Goal: Task Accomplishment & Management: Manage account settings

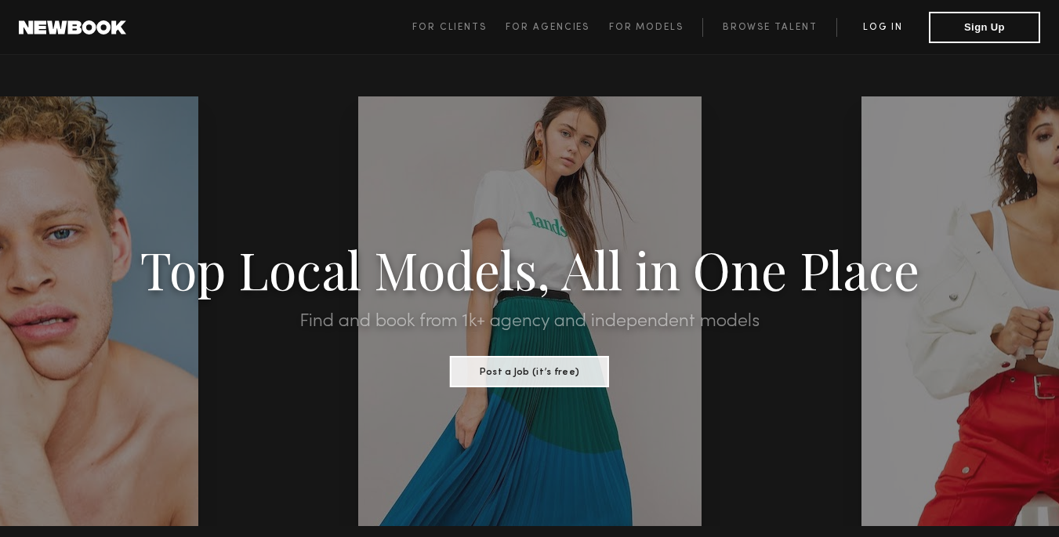
click at [878, 29] on link "Log in" at bounding box center [883, 27] width 93 height 19
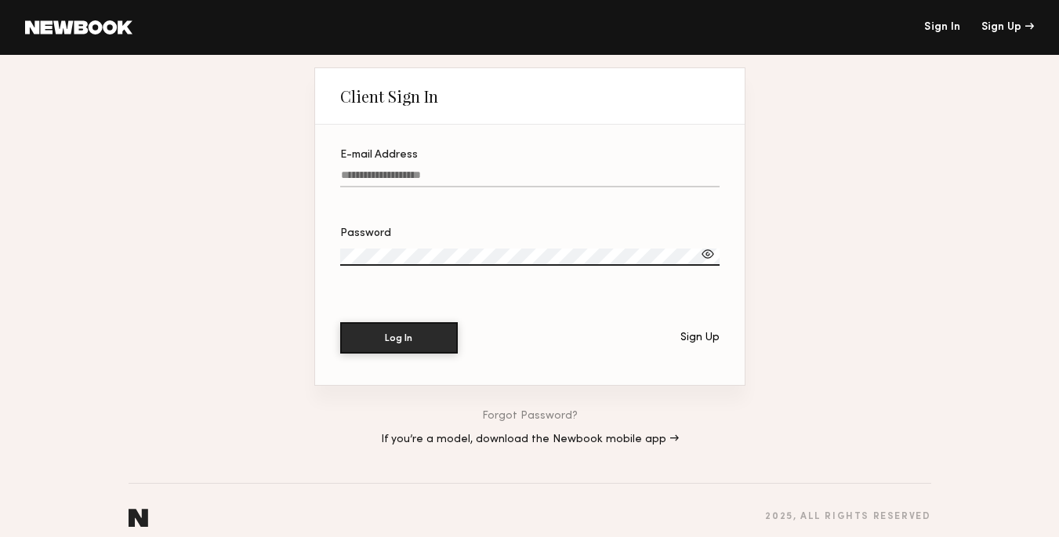
type input "**********"
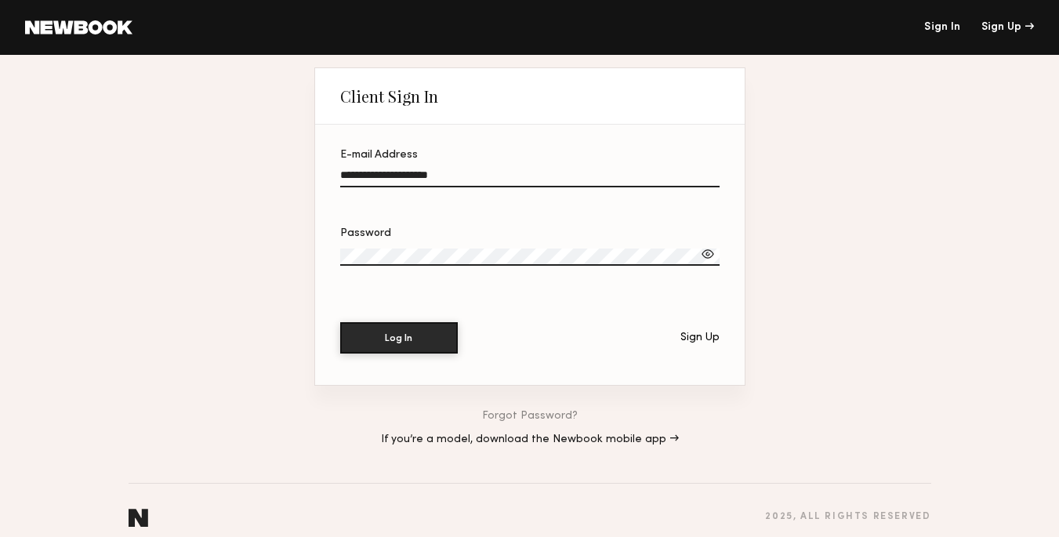
click at [706, 256] on div at bounding box center [708, 254] width 16 height 16
click at [448, 341] on button "Log In" at bounding box center [399, 336] width 118 height 31
click at [403, 338] on button "Log In" at bounding box center [399, 336] width 118 height 31
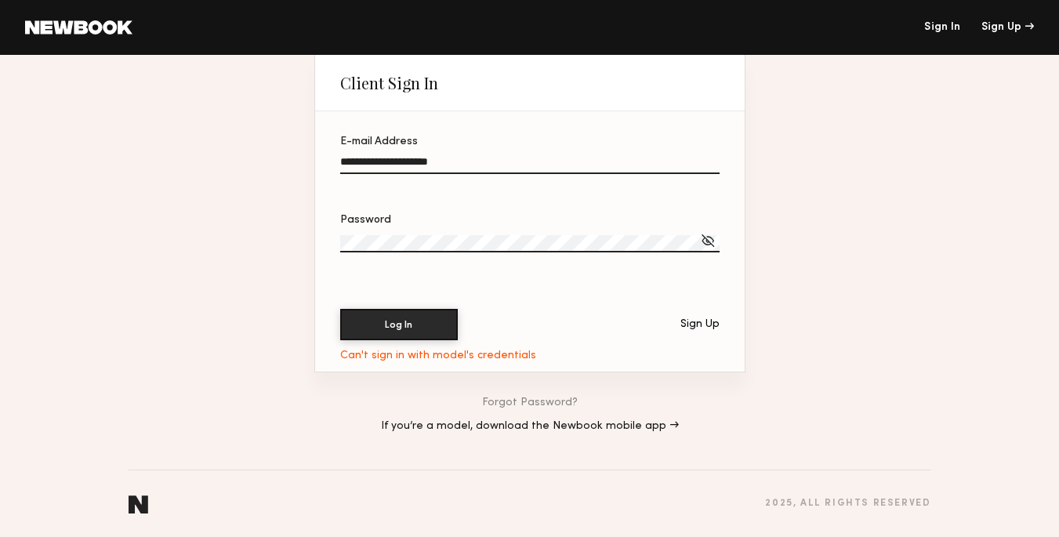
click at [524, 403] on link "Forgot Password?" at bounding box center [530, 403] width 96 height 11
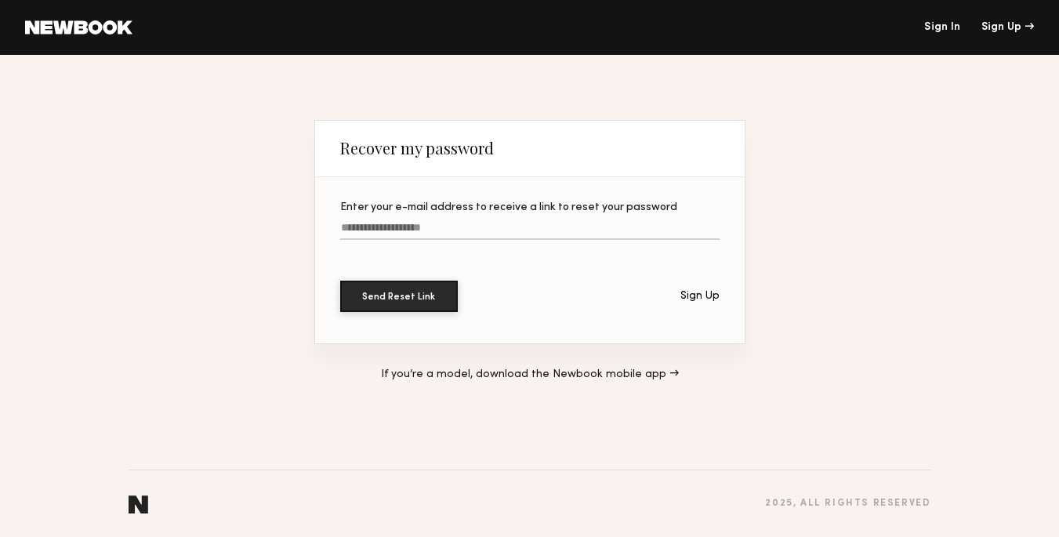
click at [450, 223] on input "Enter your e-mail address to receive a link to reset your password" at bounding box center [529, 231] width 379 height 18
type input "**********"
click at [419, 290] on button "Send Reset Link" at bounding box center [399, 295] width 118 height 31
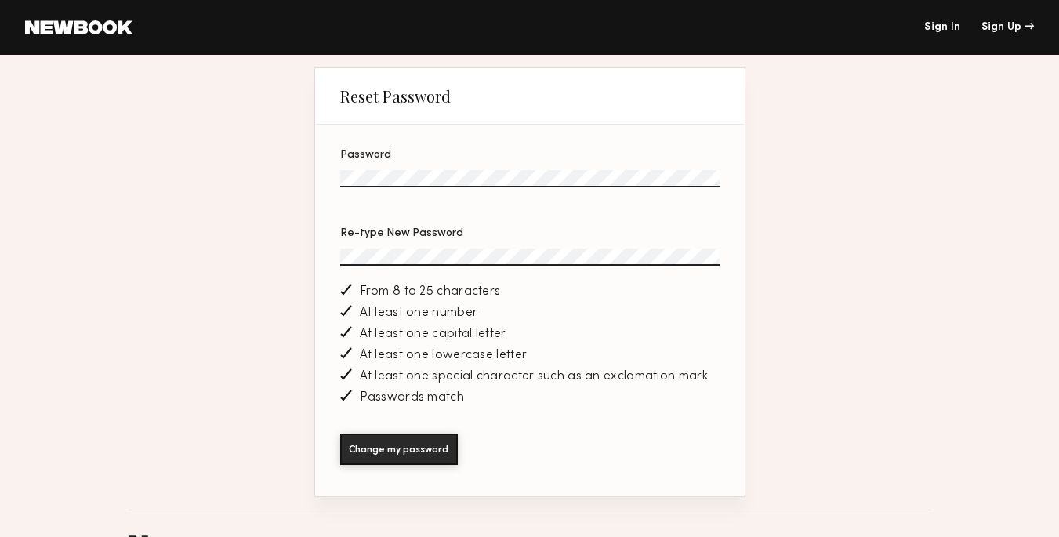
click at [523, 407] on div "Passwords match" at bounding box center [529, 397] width 379 height 21
click at [416, 453] on button "Change my password" at bounding box center [399, 448] width 118 height 31
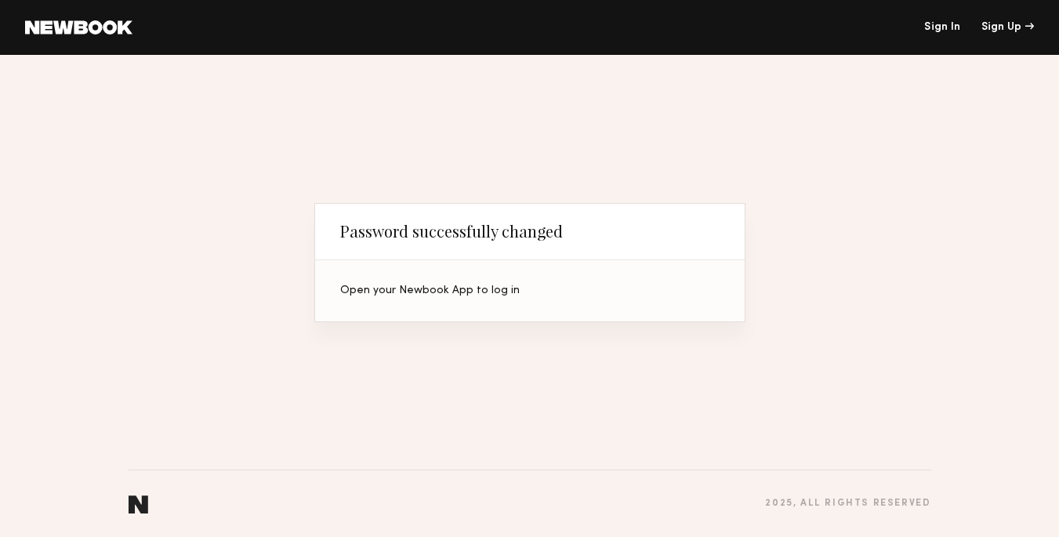
click at [929, 24] on link "Sign In" at bounding box center [942, 27] width 36 height 11
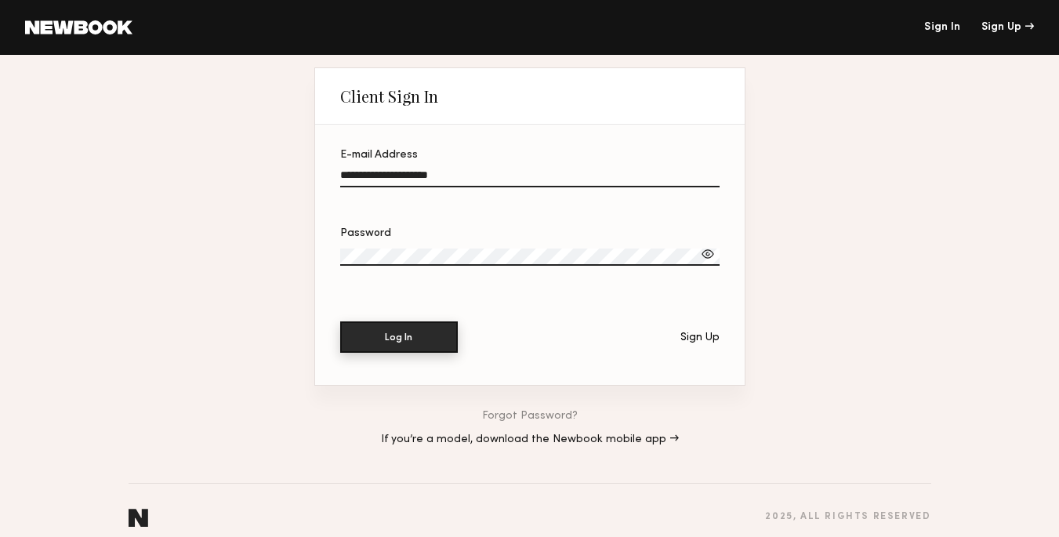
click at [434, 340] on button "Log In" at bounding box center [399, 336] width 118 height 31
click at [703, 258] on div at bounding box center [708, 254] width 16 height 16
